Goal: Navigation & Orientation: Find specific page/section

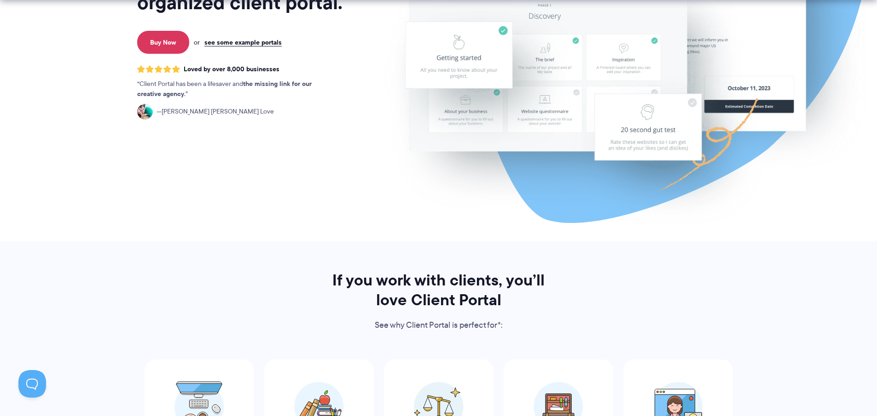
scroll to position [482, 0]
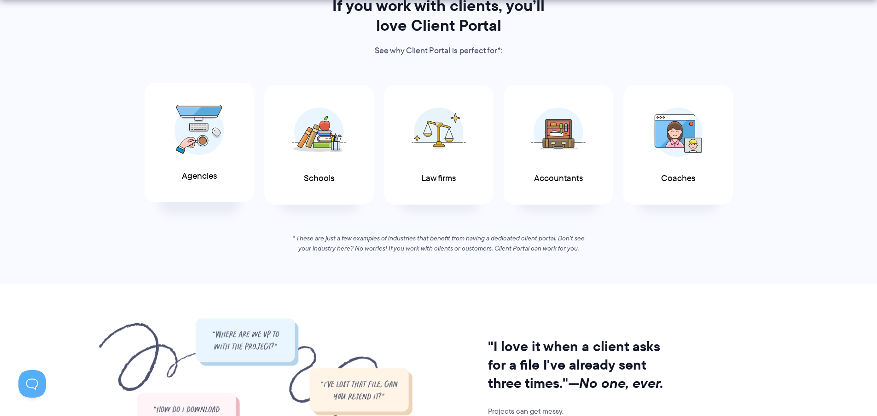
click at [196, 145] on img at bounding box center [199, 130] width 50 height 51
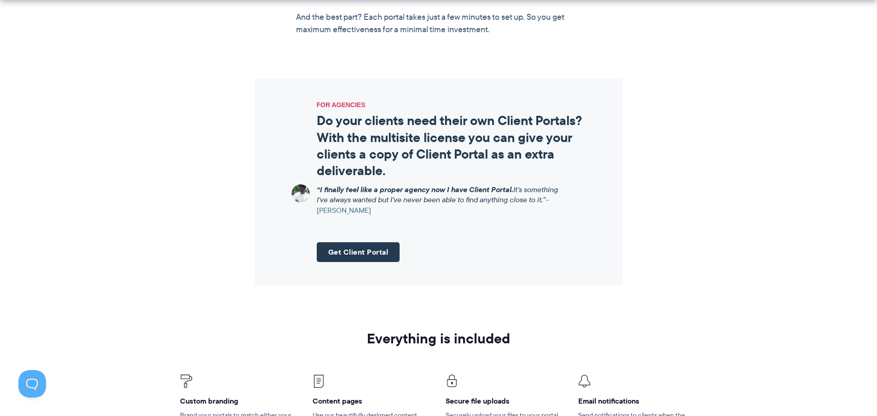
scroll to position [1067, 0]
click at [679, 205] on div "FOR AGENCIES Do your clients need their own Client Portals? With the multisite …" at bounding box center [438, 180] width 531 height 207
